Goal: Task Accomplishment & Management: Manage account settings

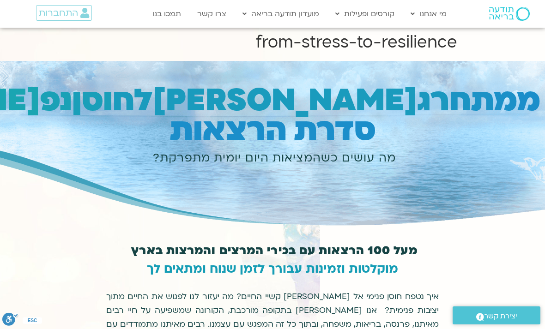
click at [60, 11] on span "התחברות" at bounding box center [58, 13] width 39 height 10
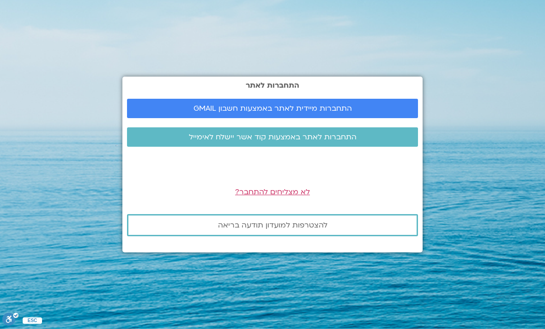
click at [199, 113] on span "התחברות מיידית לאתר באמצעות חשבון GMAIL" at bounding box center [273, 108] width 158 height 8
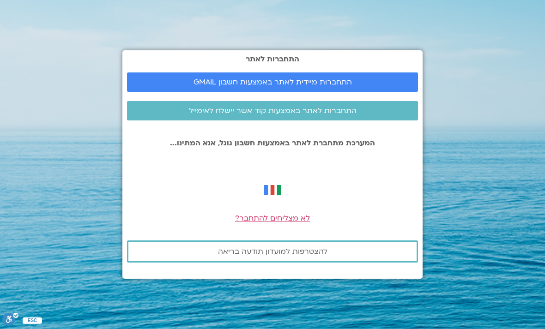
click at [183, 86] on span "התחברות מיידית לאתר באמצעות חשבון GMAIL" at bounding box center [272, 82] width 269 height 8
click at [355, 86] on span "התחברות מיידית לאתר באמצעות חשבון GMAIL" at bounding box center [272, 82] width 269 height 8
click at [184, 86] on span "התחברות מיידית לאתר באמצעות חשבון GMAIL" at bounding box center [272, 82] width 269 height 8
click at [197, 86] on span "התחברות מיידית לאתר באמצעות חשבון GMAIL" at bounding box center [273, 82] width 158 height 8
click at [206, 86] on span "התחברות מיידית לאתר באמצעות חשבון GMAIL" at bounding box center [273, 82] width 158 height 8
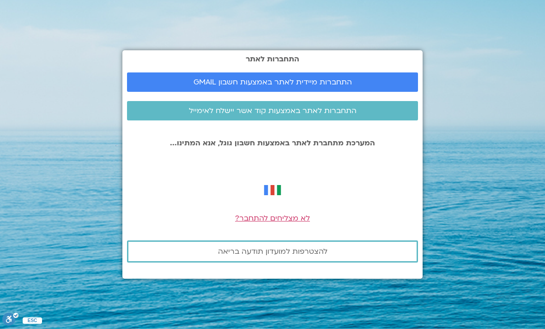
click at [273, 224] on span "לא מצליחים להתחבר?" at bounding box center [272, 218] width 75 height 10
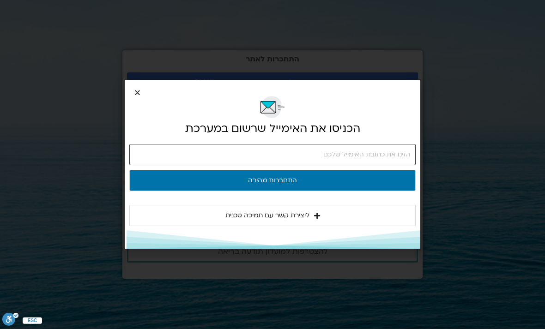
click at [361, 150] on input "email" at bounding box center [272, 154] width 286 height 21
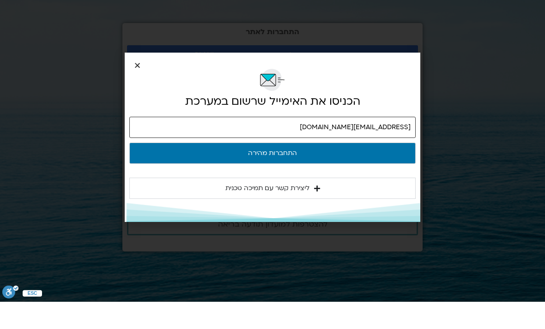
type input "mophir66@gmail.com"
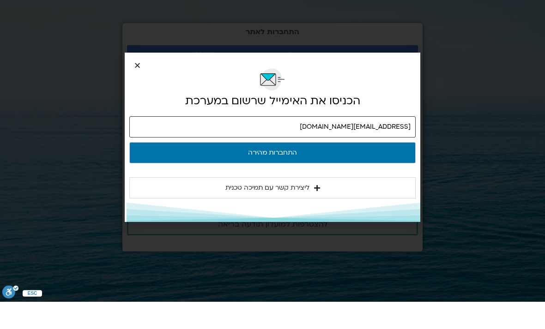
scroll to position [0, 0]
click at [453, 90] on div "הכניסו את האימייל שרשום במערכת mophir66@gmail.com התחברות מהירה ליצירת קשר עם ת…" at bounding box center [272, 164] width 545 height 329
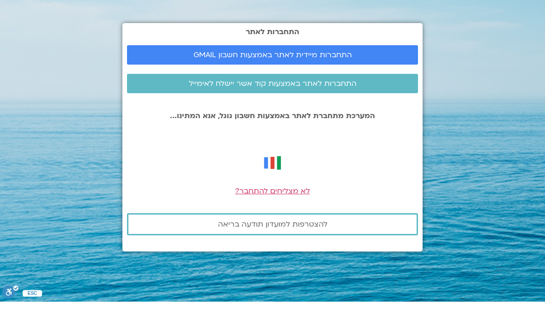
scroll to position [27, 0]
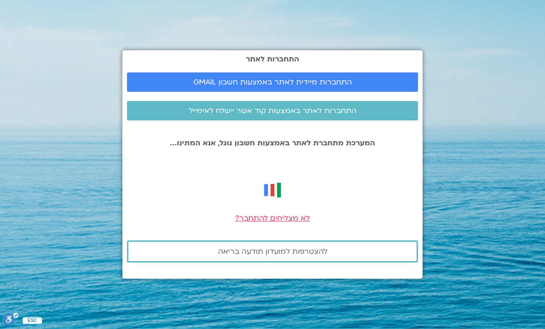
click at [234, 78] on span "התחברות מיידית לאתר באמצעות חשבון GMAIL" at bounding box center [273, 82] width 158 height 8
click at [189, 78] on span "התחברות מיידית לאתר באמצעות חשבון GMAIL" at bounding box center [272, 82] width 269 height 8
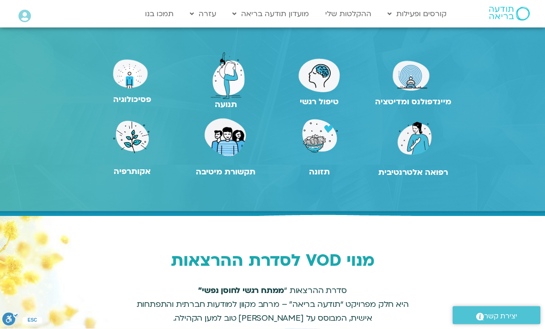
scroll to position [696, 0]
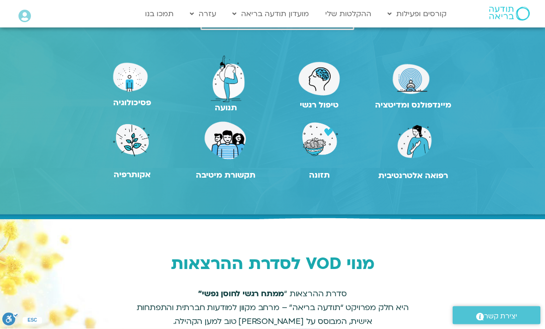
click at [346, 11] on link "ההקלטות שלי" at bounding box center [348, 14] width 55 height 18
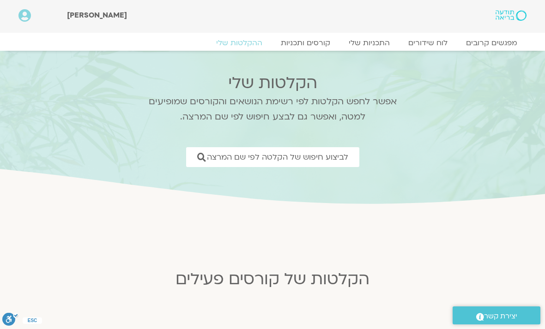
click at [373, 38] on link "התכניות שלי" at bounding box center [370, 42] width 60 height 9
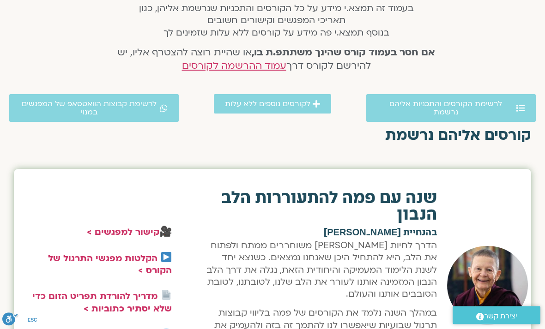
scroll to position [205, 0]
click at [117, 229] on link "קישור למפגשים >" at bounding box center [123, 232] width 73 height 12
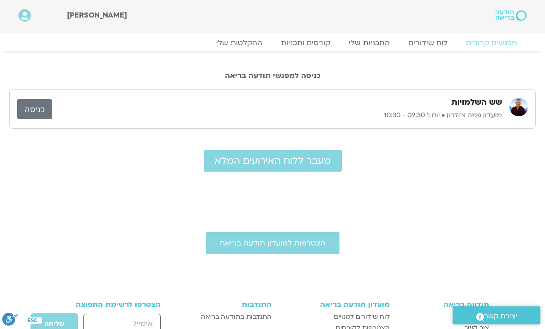
click at [32, 110] on link "כניסה" at bounding box center [34, 109] width 35 height 20
